Goal: Task Accomplishment & Management: Manage account settings

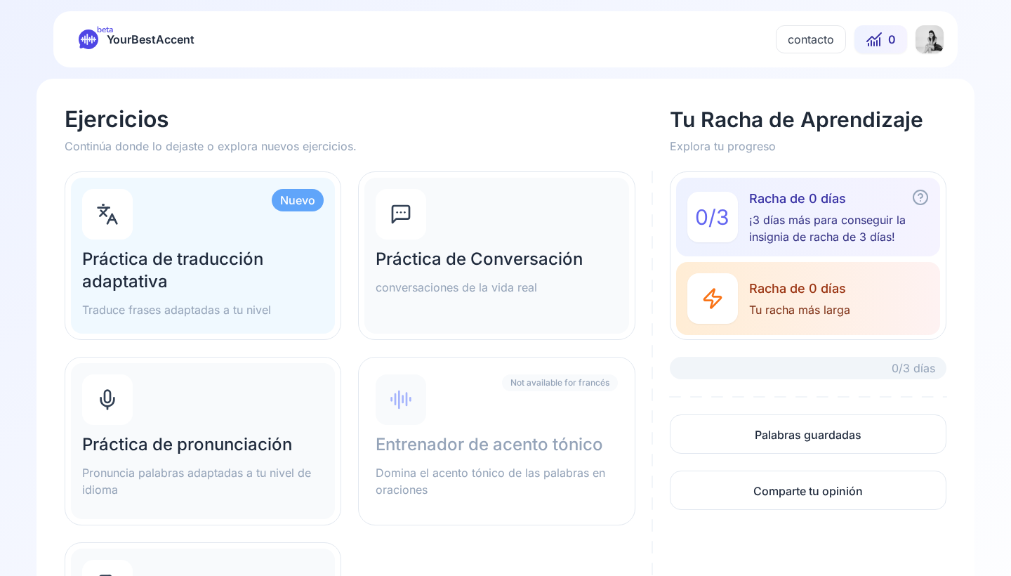
click at [922, 40] on html "beta YourBestAccent contacto 0 Ejercicios Continúa donde lo dejaste o explora n…" at bounding box center [505, 288] width 1011 height 576
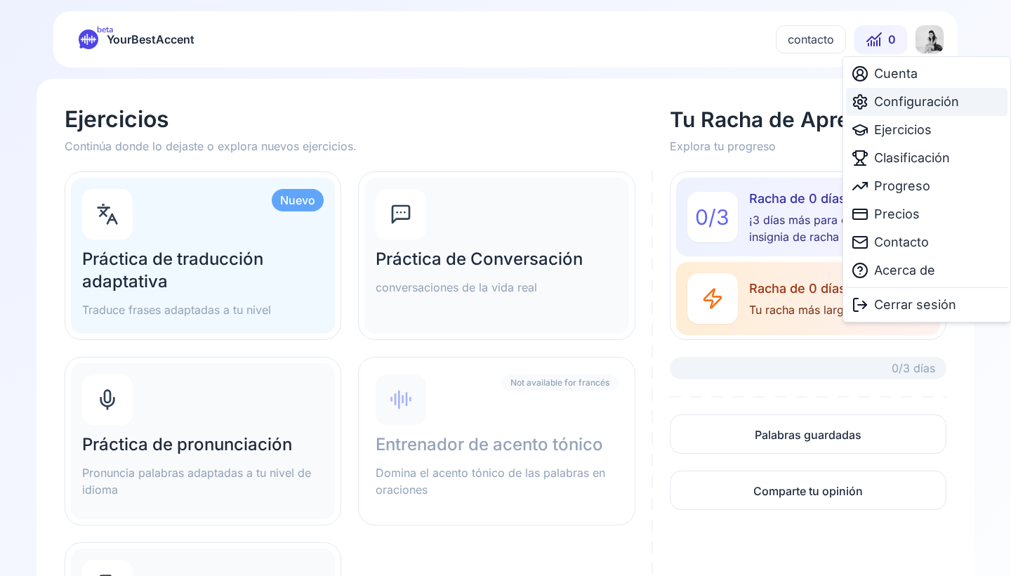
click at [914, 103] on span "Configuración" at bounding box center [916, 102] width 85 height 20
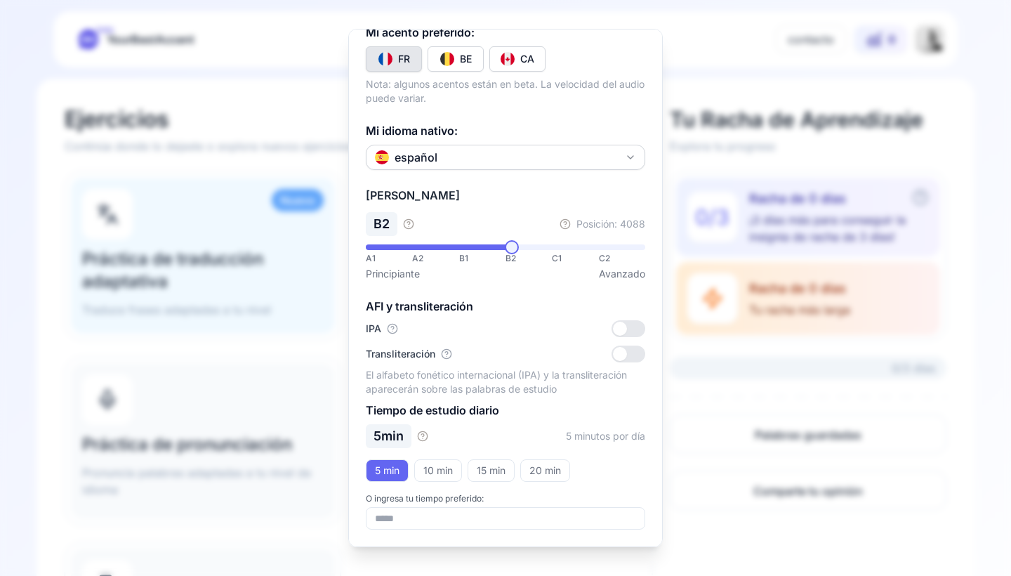
scroll to position [176, 0]
click at [789, 241] on div at bounding box center [505, 288] width 1011 height 576
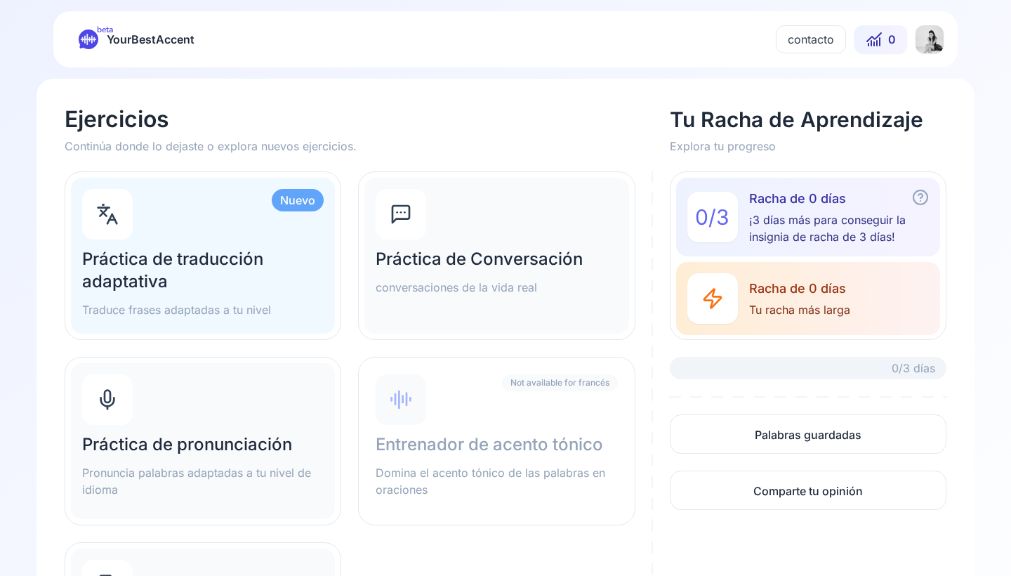
click at [930, 45] on html "beta YourBestAccent contacto 0 Ejercicios Continúa donde lo dejaste o explora n…" at bounding box center [505, 288] width 1011 height 576
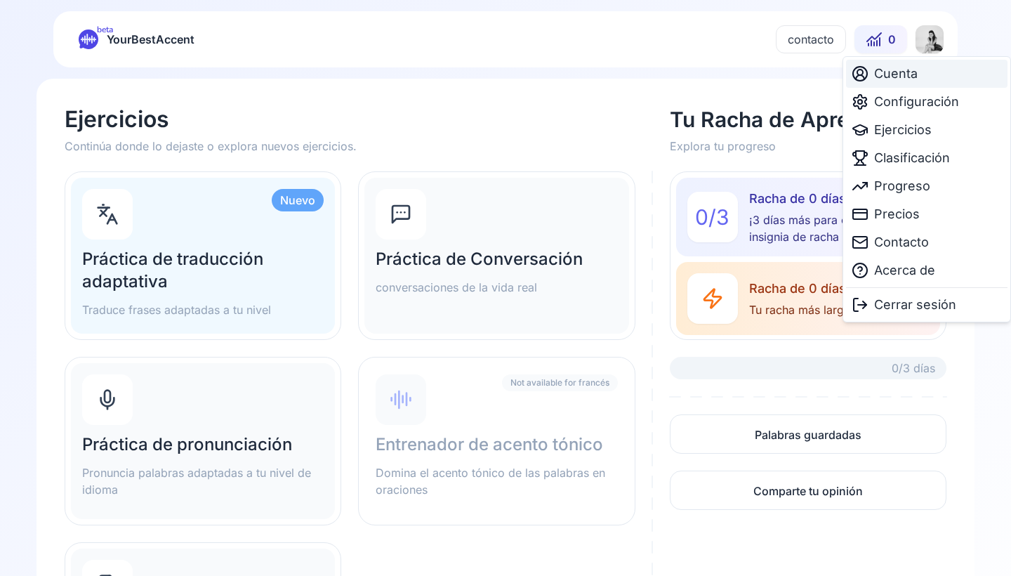
click at [917, 77] on span "Cuenta" at bounding box center [896, 74] width 44 height 20
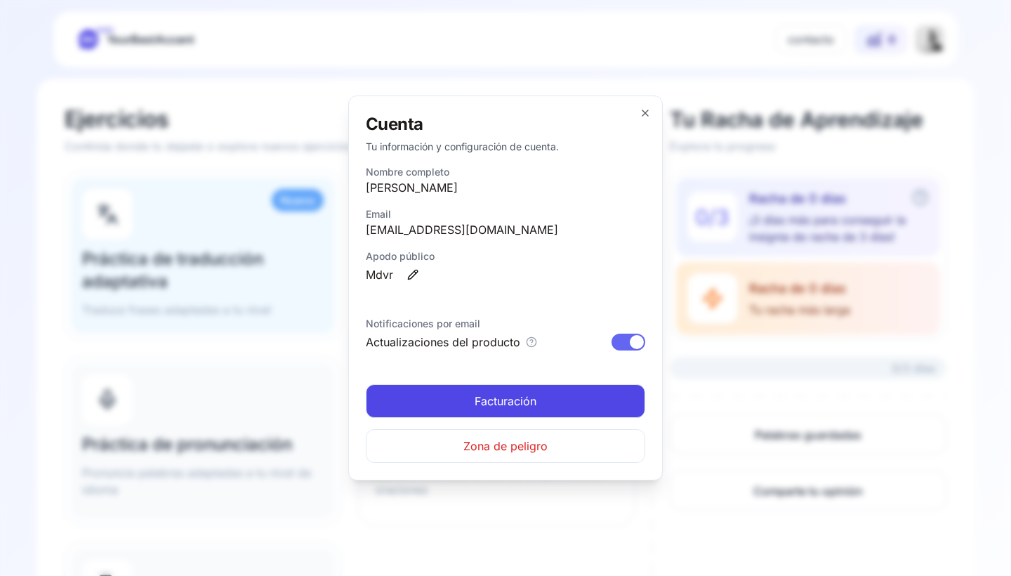
click at [520, 449] on span "Zona de peligro" at bounding box center [505, 445] width 84 height 17
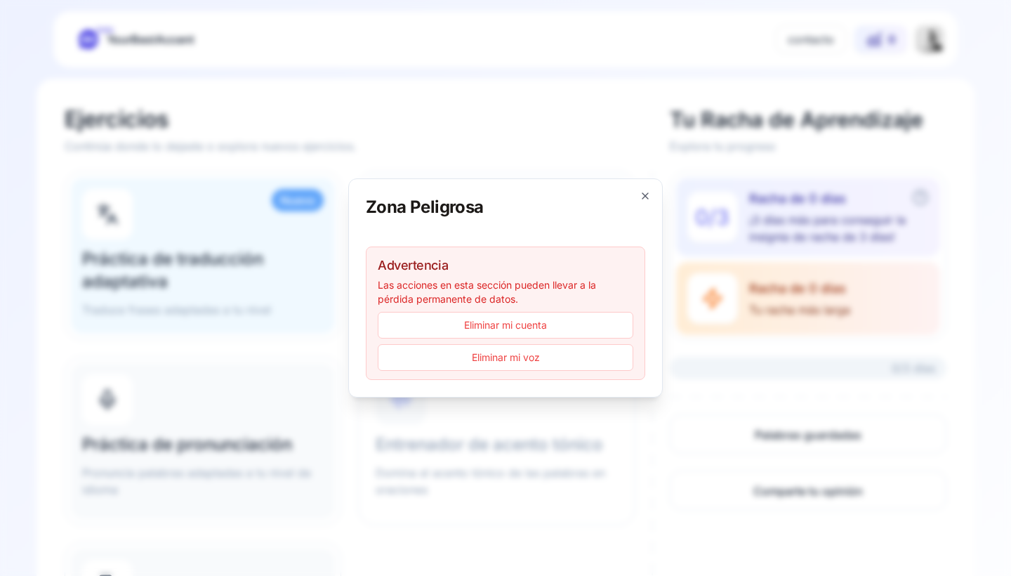
click at [646, 194] on icon "button" at bounding box center [645, 195] width 11 height 11
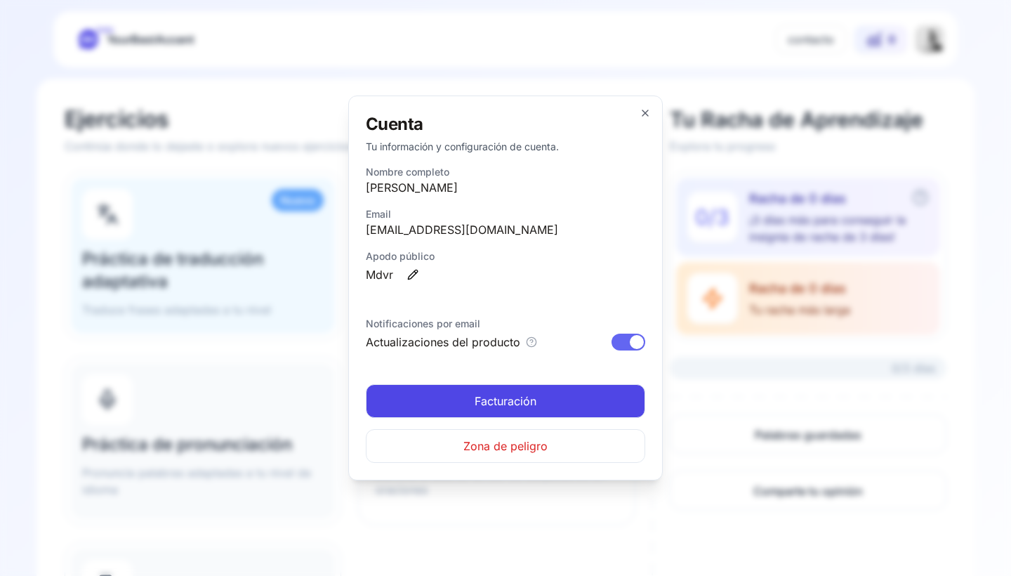
click at [646, 121] on div "Cuenta Tu información y configuración de cuenta. Nombre completo Maya Romera Em…" at bounding box center [505, 287] width 315 height 385
click at [641, 112] on icon "button" at bounding box center [645, 112] width 11 height 11
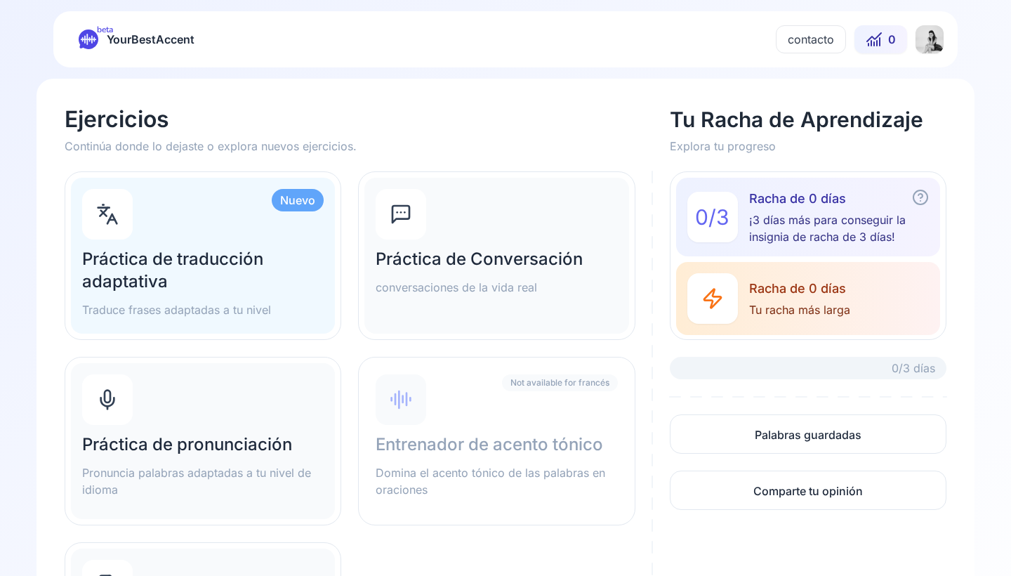
click at [913, 41] on div "contacto 0" at bounding box center [860, 39] width 168 height 28
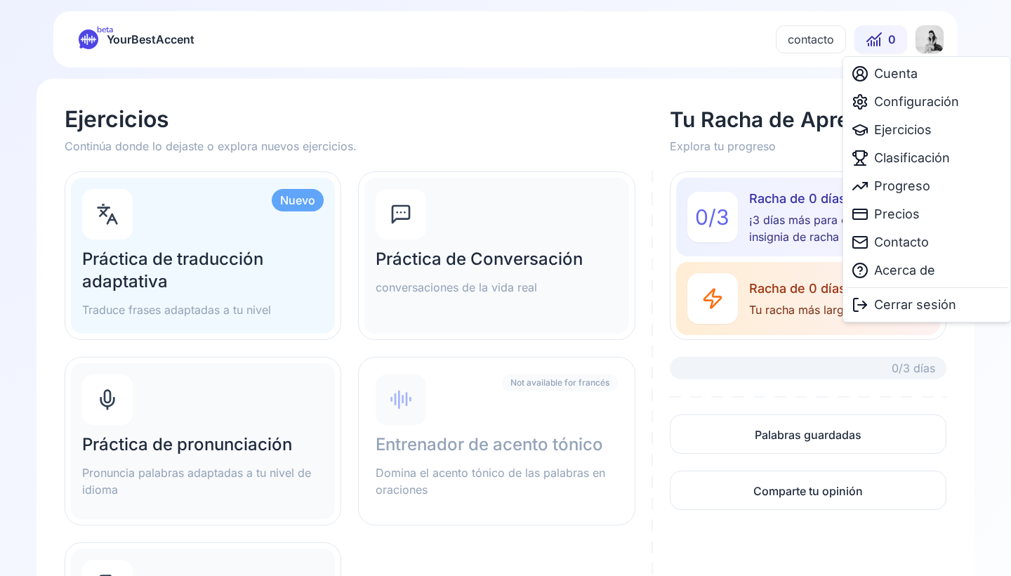
click at [916, 39] on html "beta YourBestAccent contacto 0 Ejercicios Continúa donde lo dejaste o explora n…" at bounding box center [505, 288] width 1011 height 576
click at [924, 217] on div "Precios" at bounding box center [927, 214] width 162 height 28
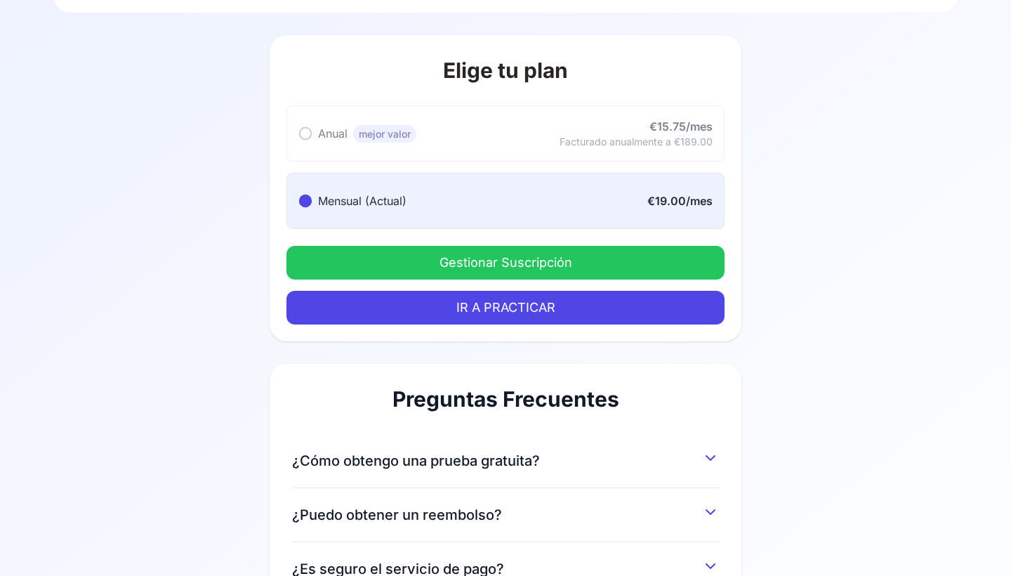
scroll to position [58, 0]
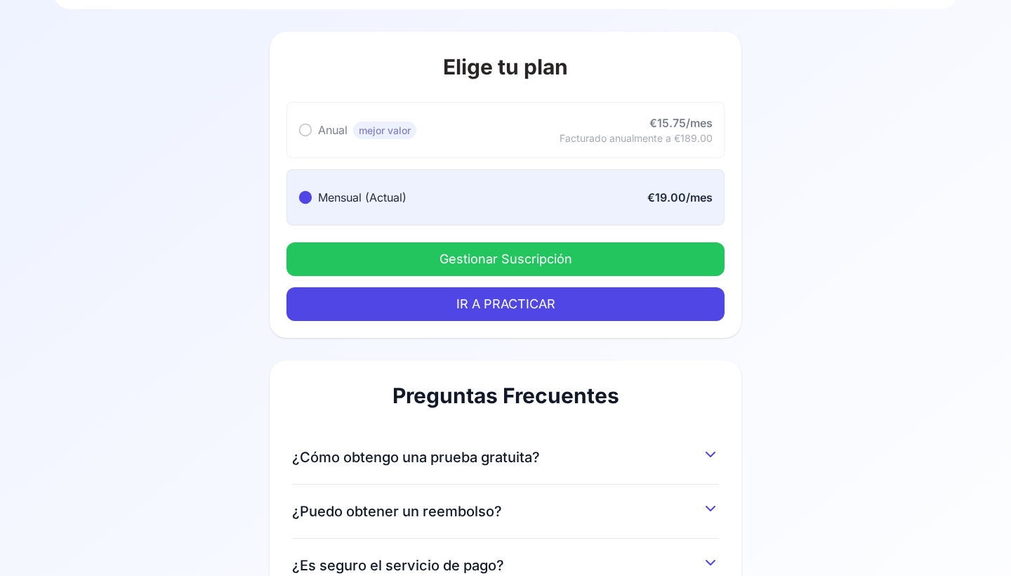
click at [612, 261] on button "Gestionar Suscripción" at bounding box center [505, 259] width 438 height 34
